Goal: Connect with others: Connect with other users

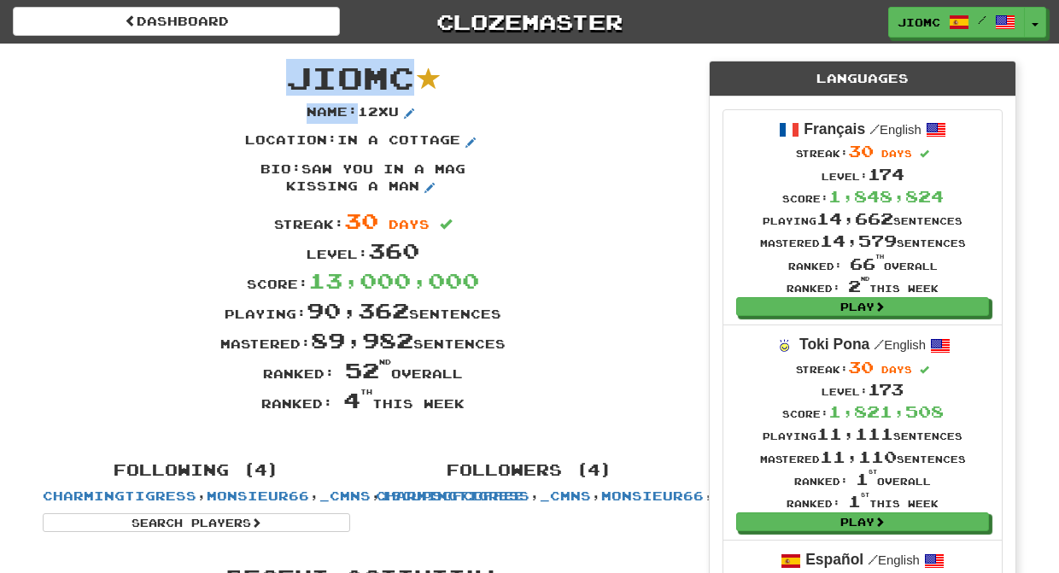
drag, startPoint x: 507, startPoint y: 411, endPoint x: 297, endPoint y: 75, distance: 396.5
click at [297, 75] on div "JioMc Name : 12xu Location : in a cottage Bio : saw you in a mag kissing a man …" at bounding box center [363, 244] width 666 height 401
click at [295, 73] on span "JioMc" at bounding box center [350, 77] width 128 height 37
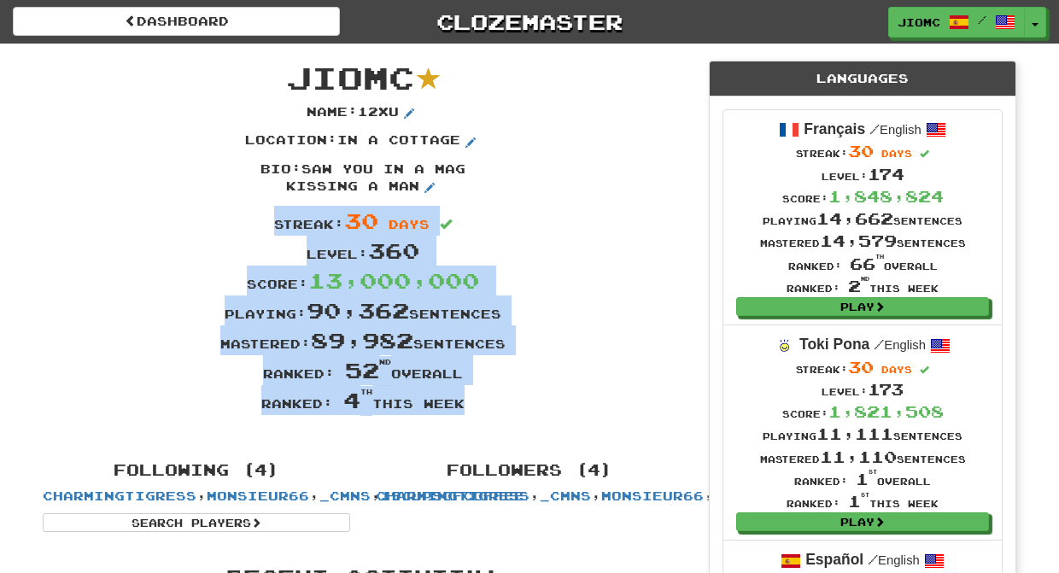
drag, startPoint x: 294, startPoint y: 73, endPoint x: 475, endPoint y: 410, distance: 382.7
click at [475, 418] on div "JioMc Name : 12xu Location : in a cottage Bio : saw you in a mag kissing a man …" at bounding box center [363, 244] width 666 height 401
click at [480, 405] on div "Ranked: 4 th this week" at bounding box center [363, 400] width 666 height 30
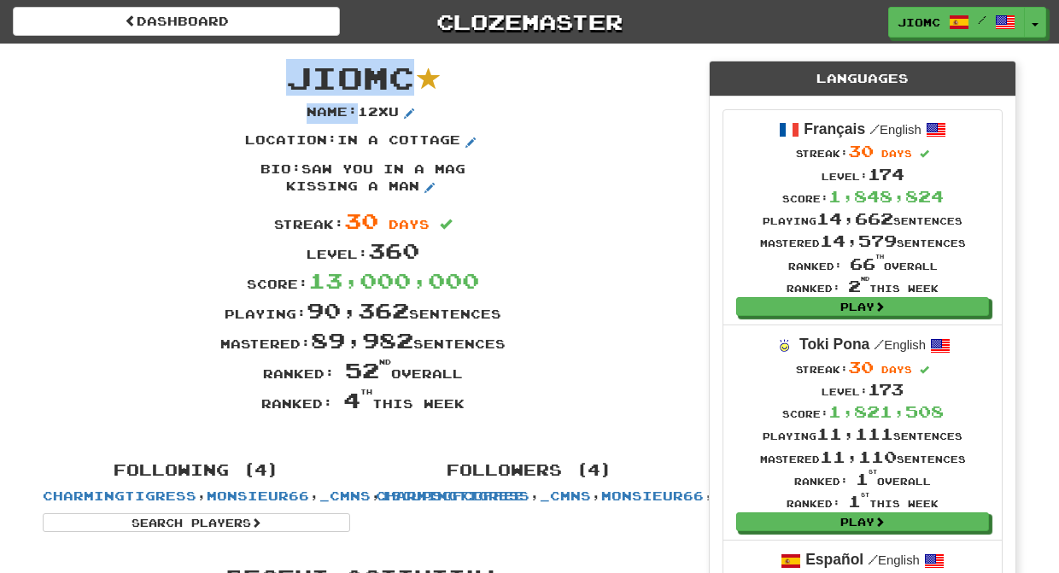
drag, startPoint x: 480, startPoint y: 406, endPoint x: 295, endPoint y: 77, distance: 377.6
click at [295, 77] on div "JioMc Name : 12xu Location : in a cottage Bio : saw you in a mag kissing a man …" at bounding box center [363, 244] width 666 height 401
click at [295, 77] on span "JioMc" at bounding box center [350, 77] width 128 height 37
drag, startPoint x: 291, startPoint y: 74, endPoint x: 464, endPoint y: 410, distance: 377.2
click at [464, 410] on div "JioMc Name : 12xu Location : in a cottage Bio : saw you in a mag kissing a man …" at bounding box center [363, 244] width 666 height 401
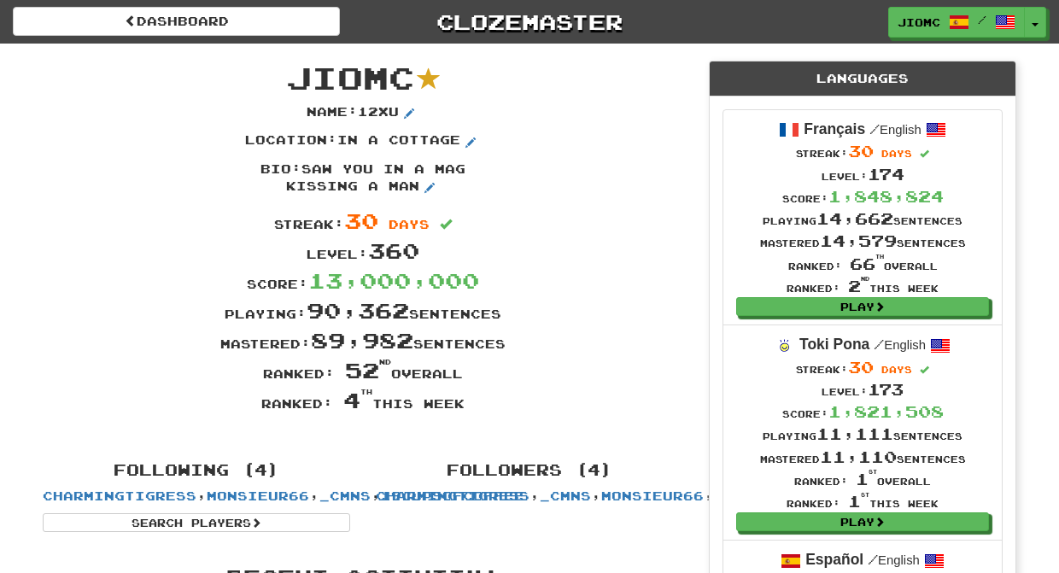
click at [464, 410] on div "Ranked: 4 th this week" at bounding box center [363, 400] width 666 height 30
click at [1035, 22] on button "Toggle Dropdown" at bounding box center [1035, 23] width 22 height 31
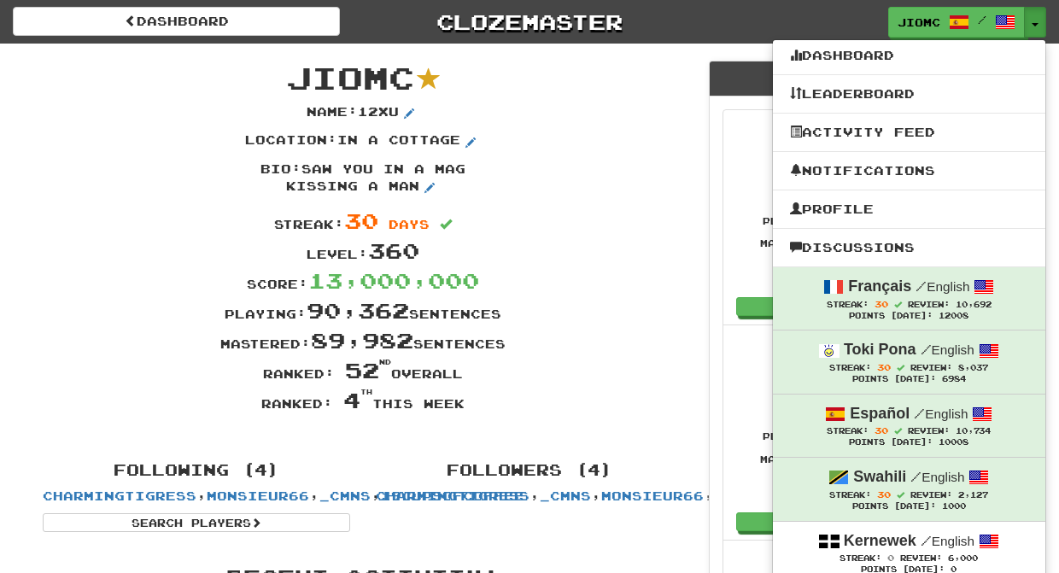
click at [631, 144] on div "Location : in a cottage" at bounding box center [363, 145] width 666 height 29
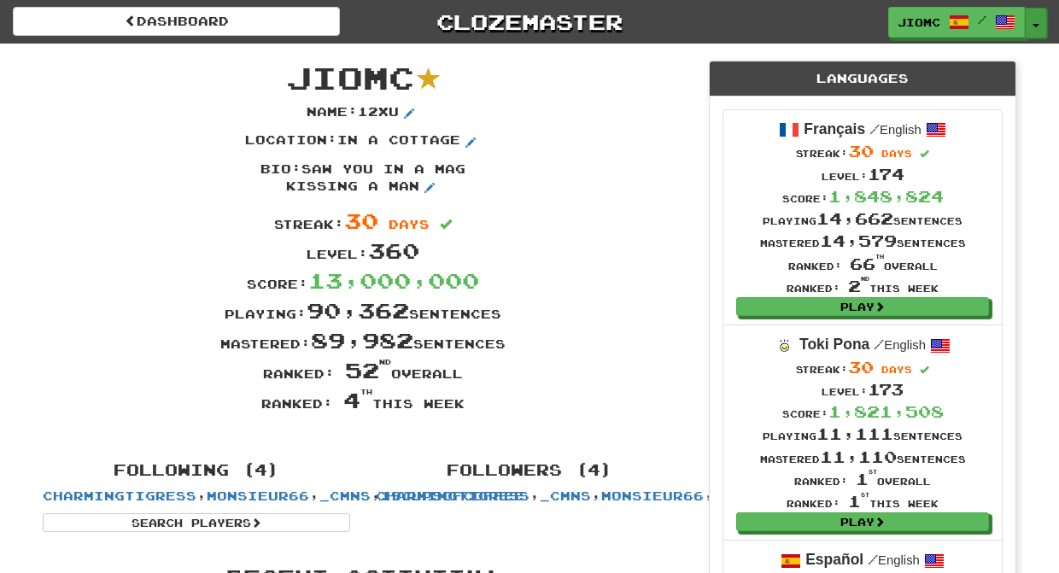
click at [1033, 26] on span "button" at bounding box center [1035, 25] width 7 height 3
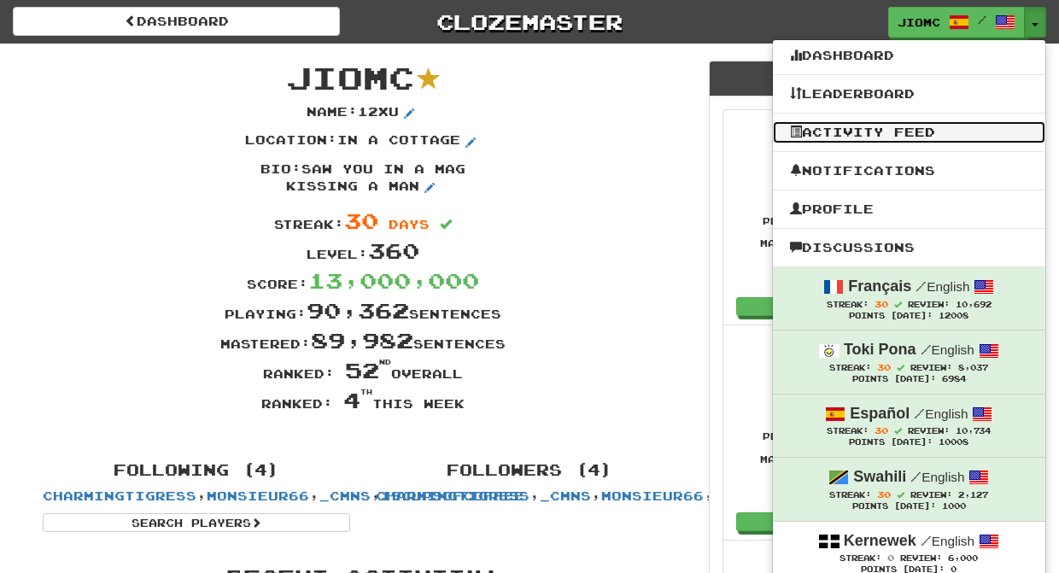
click at [907, 127] on link "Activity Feed" at bounding box center [909, 132] width 272 height 22
